Goal: Task Accomplishment & Management: Use online tool/utility

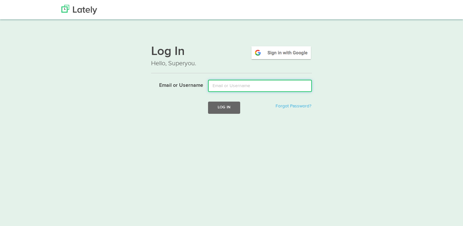
click at [244, 87] on input "Email or Username" at bounding box center [260, 86] width 104 height 12
type input "brad@bafman.com"
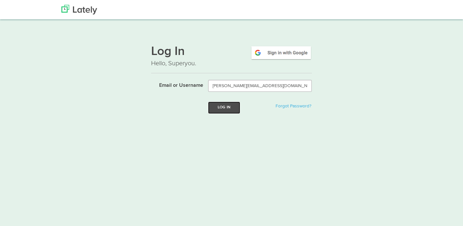
click at [224, 109] on button "Log In" at bounding box center [224, 108] width 32 height 12
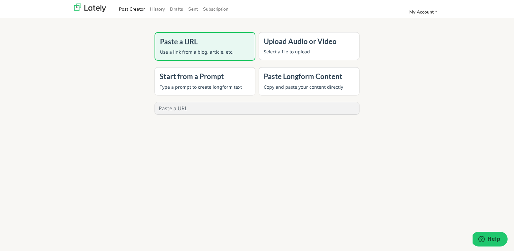
click at [301, 40] on h4 "Upload Audio or Video" at bounding box center [309, 41] width 91 height 8
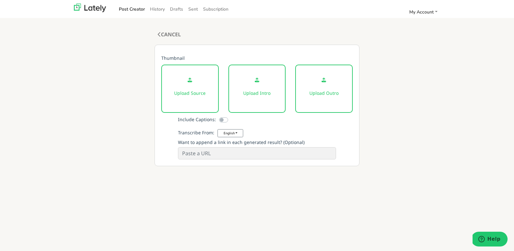
click at [192, 86] on div "Upload Source" at bounding box center [190, 89] width 58 height 48
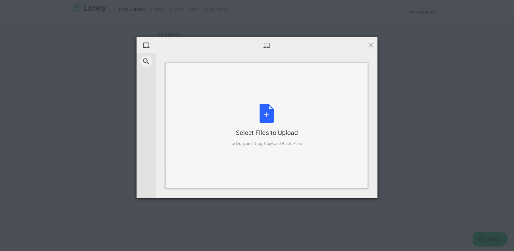
click at [264, 112] on div "Select Files to Upload or Drag and Drop, Copy and Paste Files" at bounding box center [267, 125] width 70 height 43
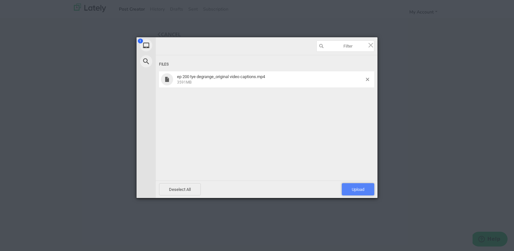
click at [362, 193] on span "Upload 1" at bounding box center [358, 189] width 32 height 12
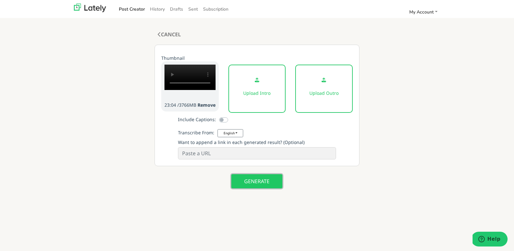
click at [258, 186] on button "GENERATE" at bounding box center [256, 181] width 51 height 14
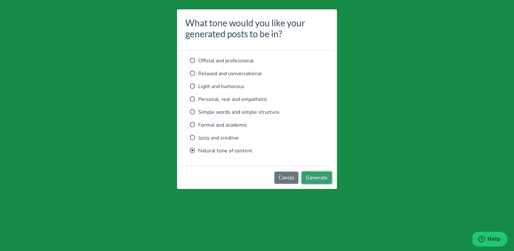
click at [314, 177] on button "Generate" at bounding box center [317, 178] width 30 height 12
